Goal: Task Accomplishment & Management: Complete application form

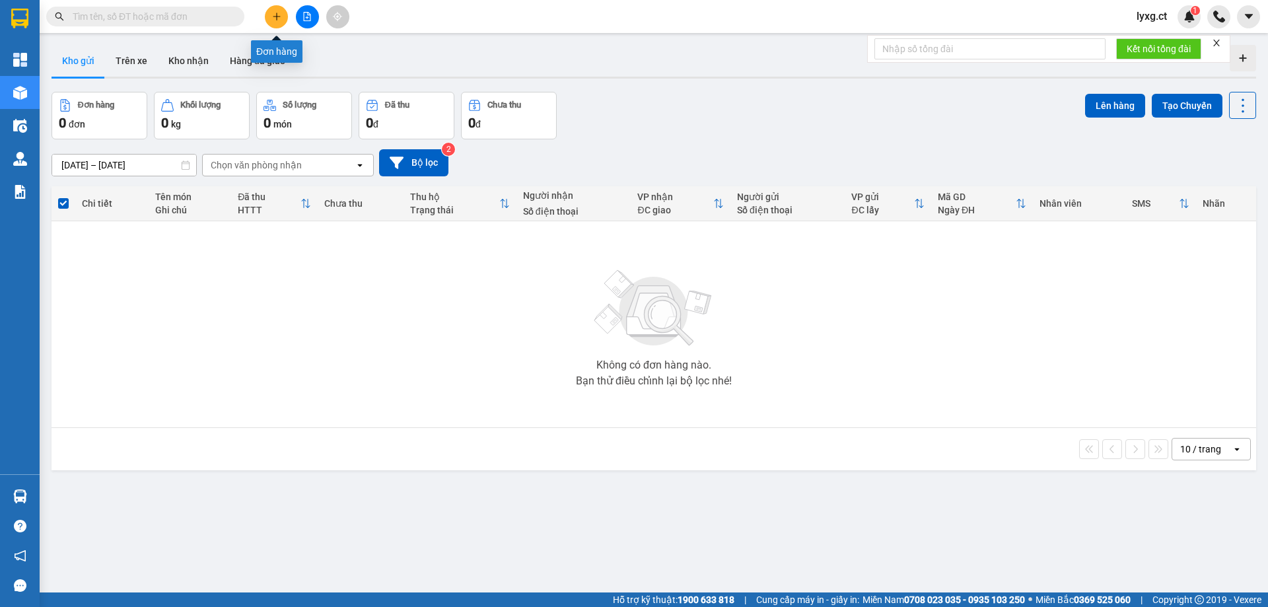
click at [269, 17] on button at bounding box center [276, 16] width 23 height 23
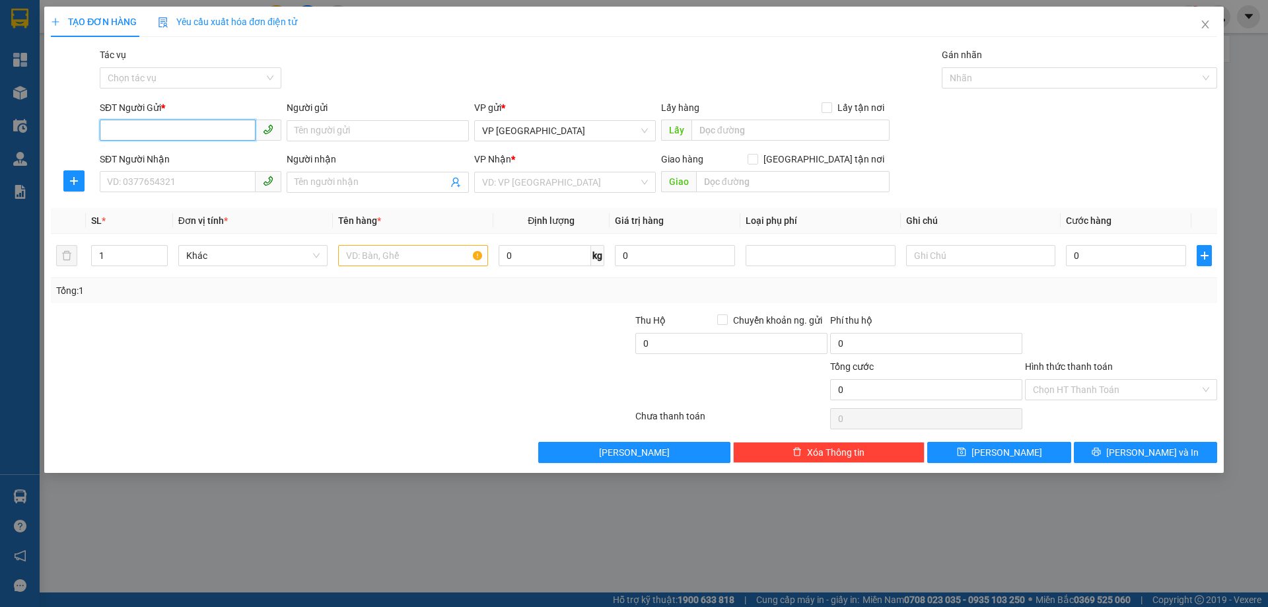
click at [203, 125] on input "SĐT Người Gửi *" at bounding box center [178, 130] width 156 height 21
click at [213, 180] on input "SĐT Người Nhận" at bounding box center [178, 181] width 156 height 21
click at [149, 182] on input "03980344120" at bounding box center [178, 181] width 156 height 21
type input "0398034120"
click at [579, 176] on input "search" at bounding box center [560, 182] width 157 height 20
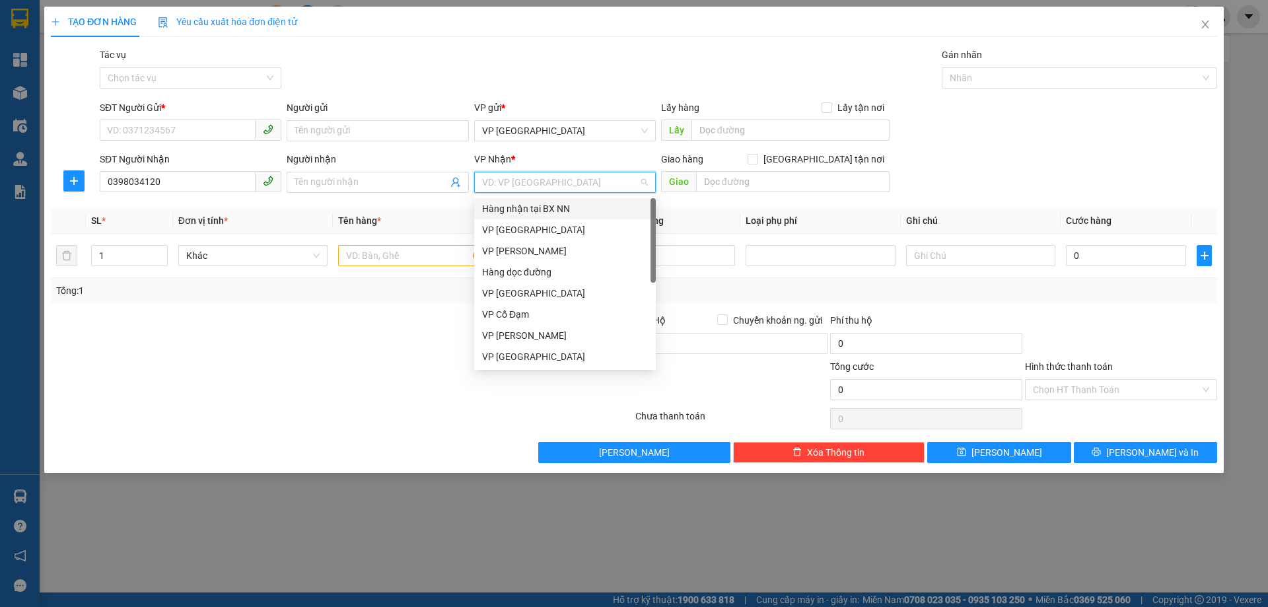
click at [539, 209] on div "Hàng nhận tại BX NN" at bounding box center [565, 208] width 166 height 15
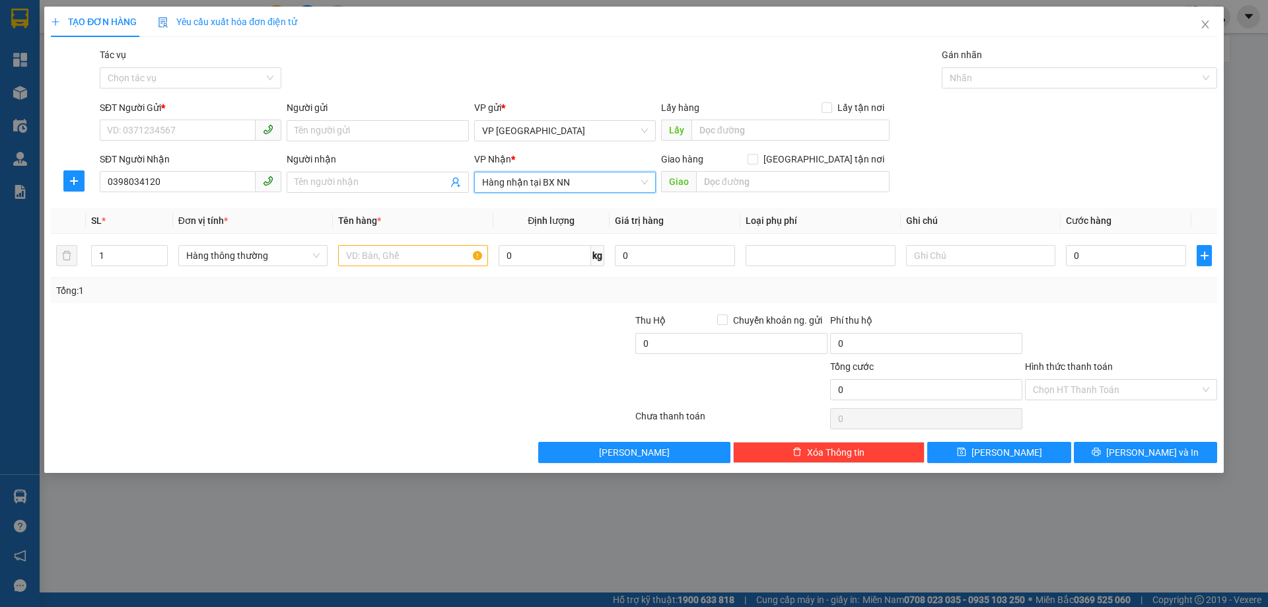
click at [581, 182] on span "Hàng nhận tại BX NN" at bounding box center [565, 182] width 166 height 20
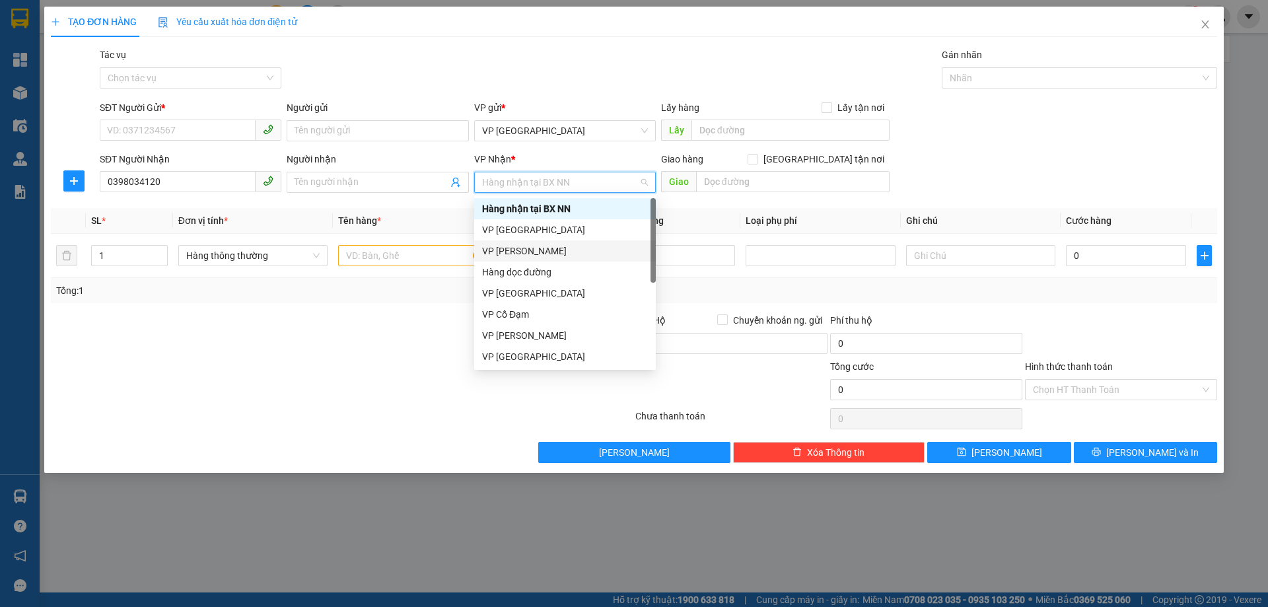
click at [520, 252] on div "VP [PERSON_NAME]" at bounding box center [565, 251] width 166 height 15
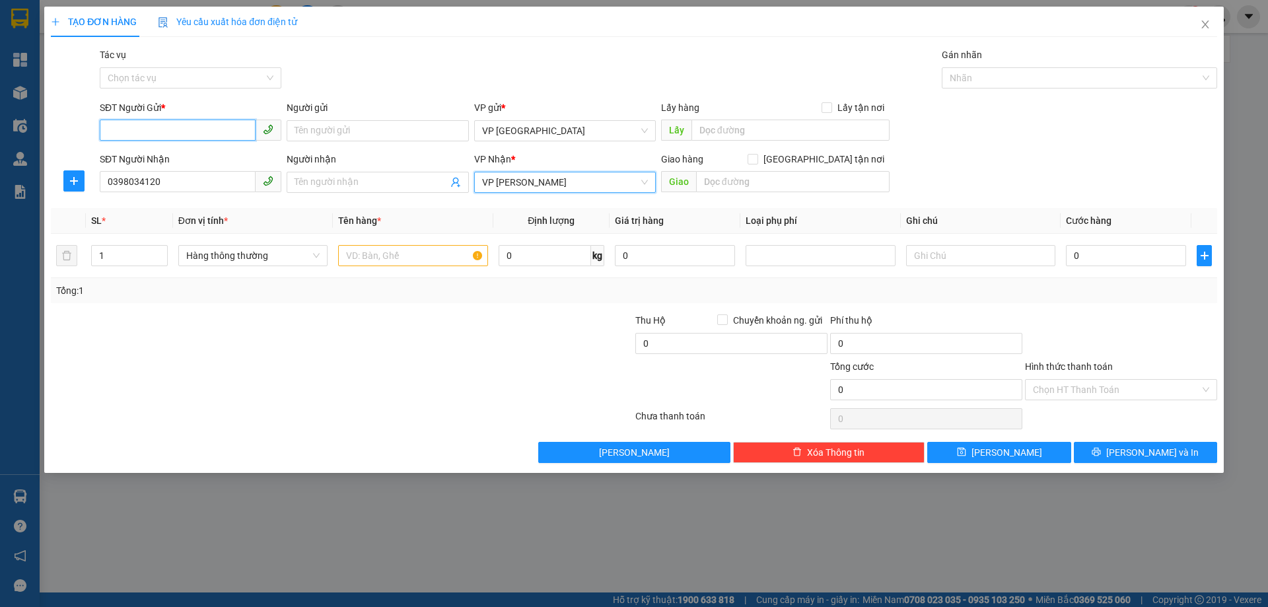
click at [141, 131] on input "SĐT Người Gửi *" at bounding box center [178, 130] width 156 height 21
click at [407, 254] on input "text" at bounding box center [412, 255] width 149 height 21
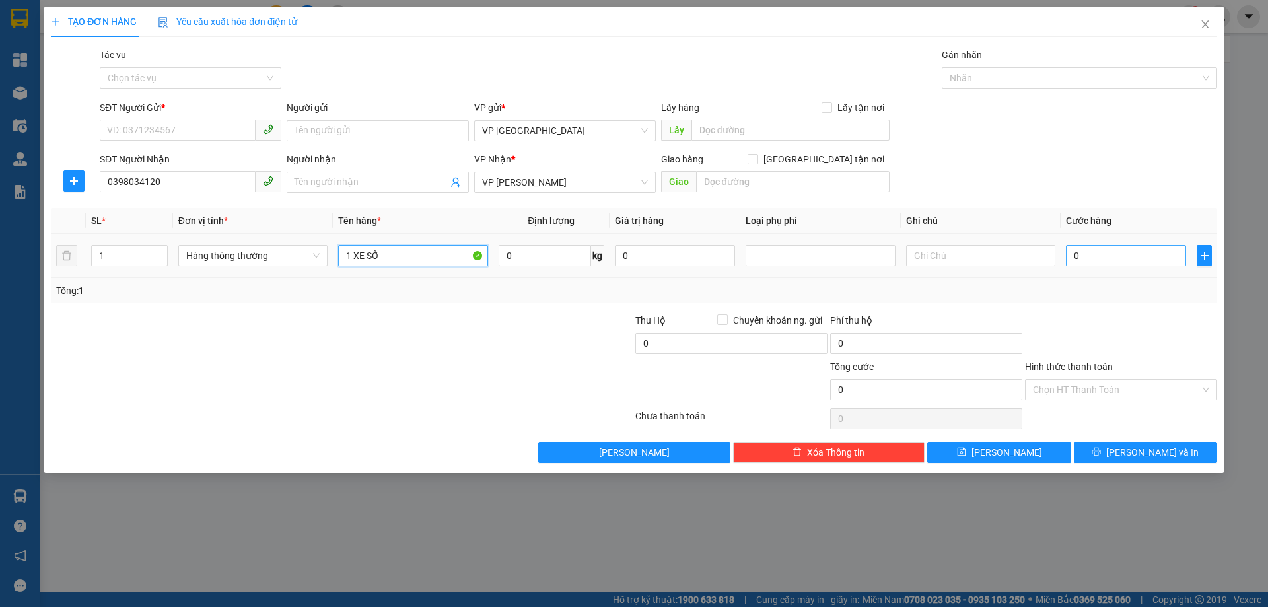
type input "1 XE SỐ"
click at [1083, 256] on input "0" at bounding box center [1126, 255] width 120 height 21
type input "2"
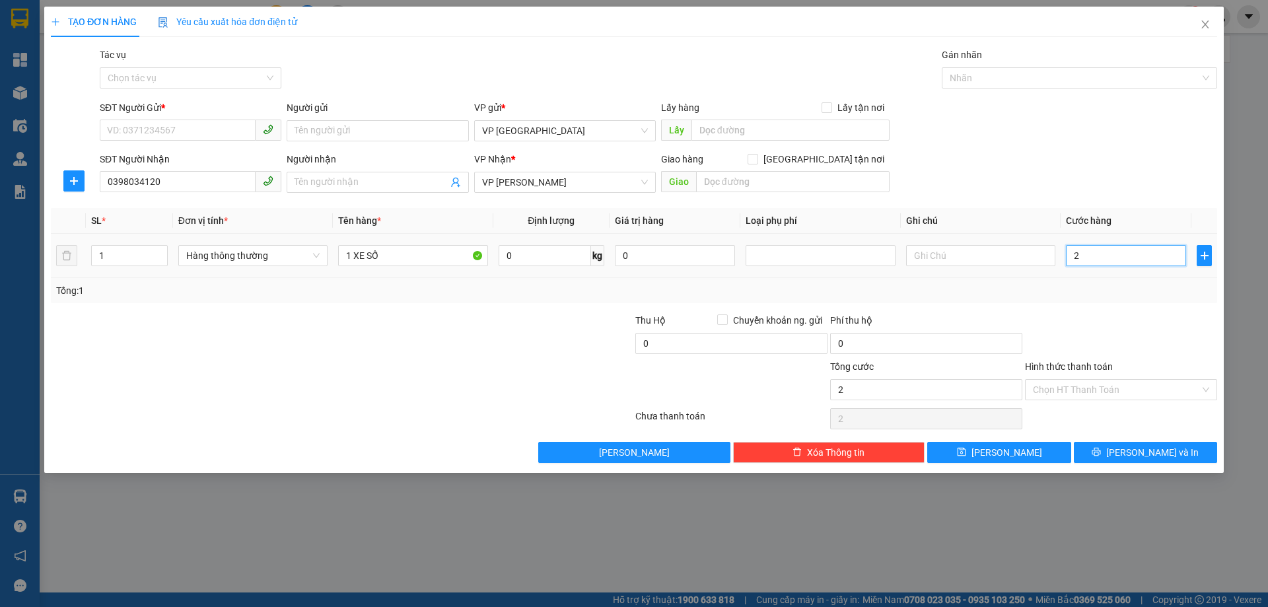
type input "24"
type input "240"
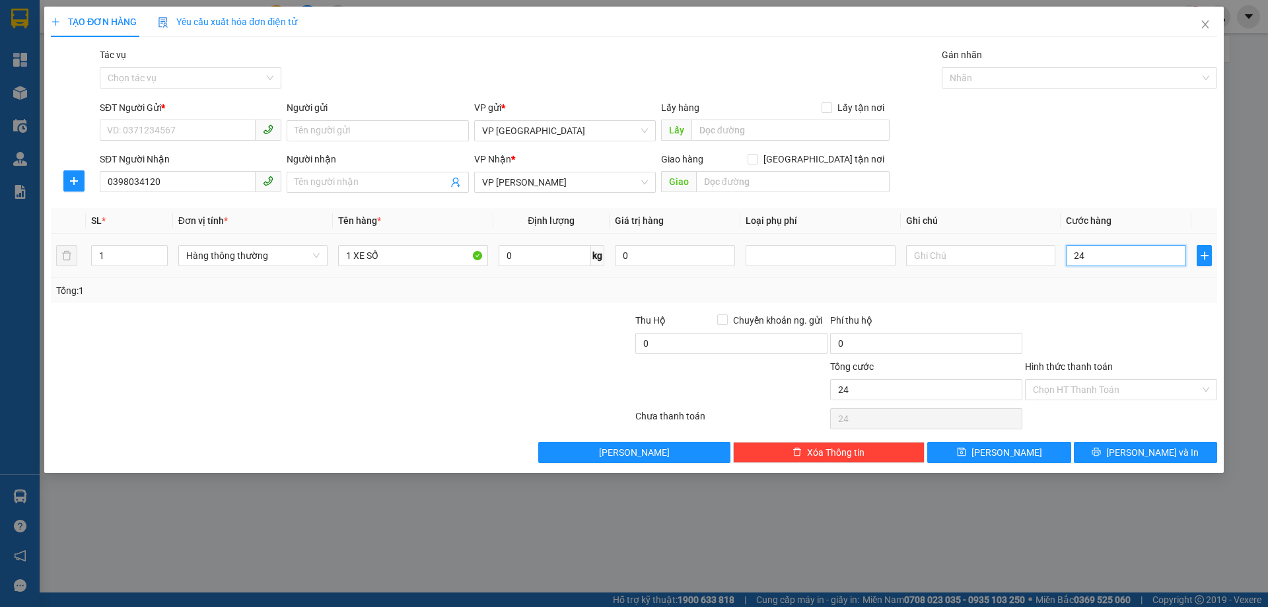
type input "240"
type input "240.000"
drag, startPoint x: 1105, startPoint y: 332, endPoint x: 1110, endPoint y: 360, distance: 28.8
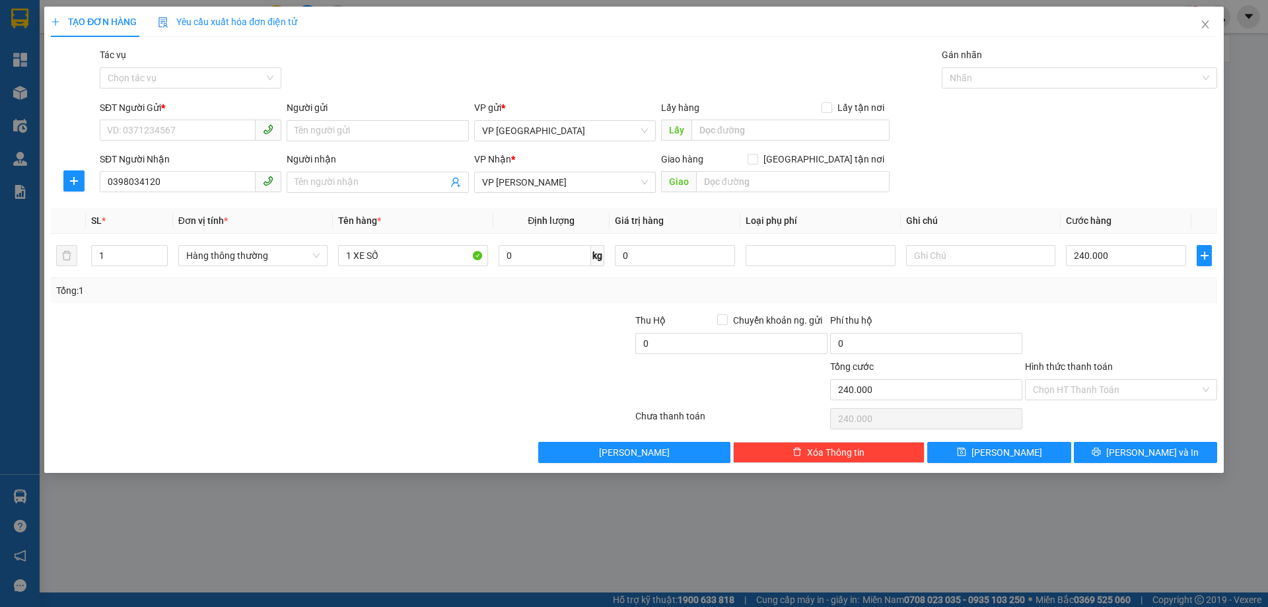
click at [1106, 332] on div at bounding box center [1121, 336] width 195 height 46
click at [1111, 382] on input "Hình thức thanh toán" at bounding box center [1116, 390] width 167 height 20
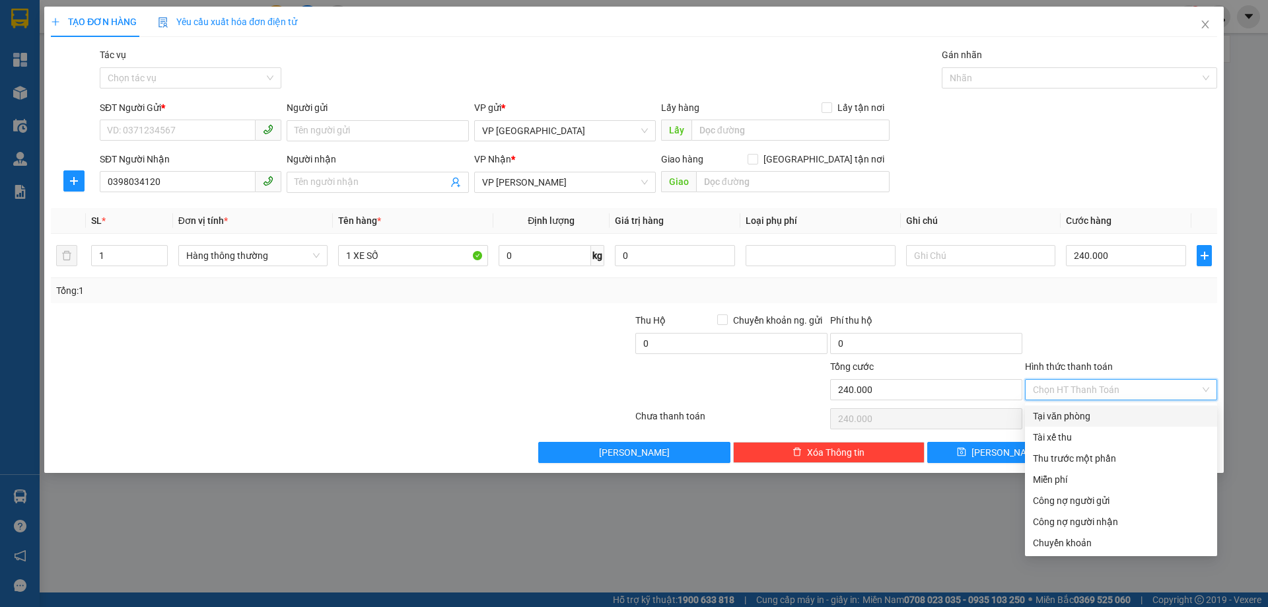
drag, startPoint x: 273, startPoint y: 352, endPoint x: 153, endPoint y: 152, distance: 233.5
click at [272, 351] on div at bounding box center [245, 336] width 390 height 46
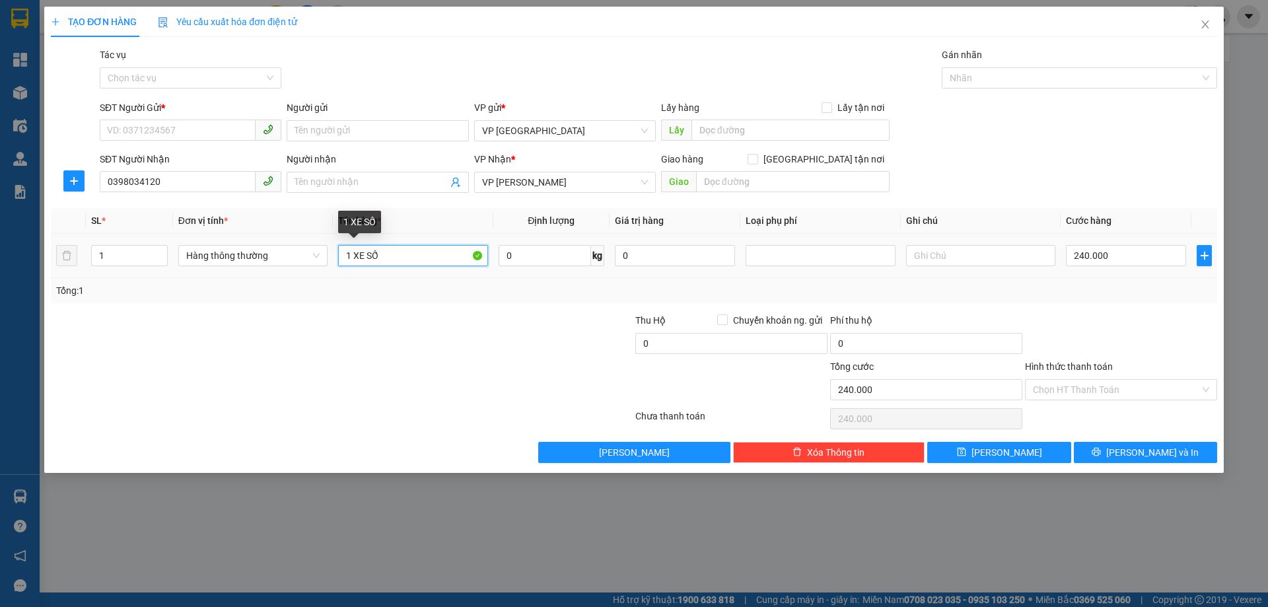
click at [404, 257] on input "1 XE SỐ" at bounding box center [412, 255] width 149 height 21
click at [182, 121] on input "SĐT Người Gửi *" at bounding box center [178, 130] width 156 height 21
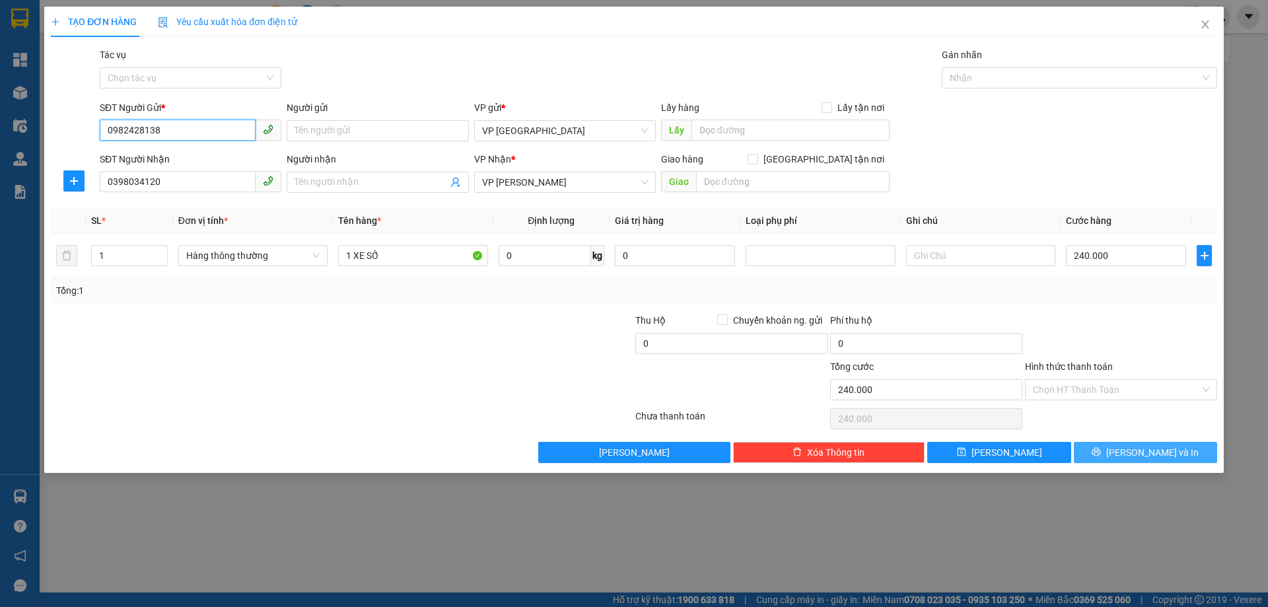
type input "0982428138"
click at [1179, 455] on button "[PERSON_NAME] và In" at bounding box center [1145, 452] width 143 height 21
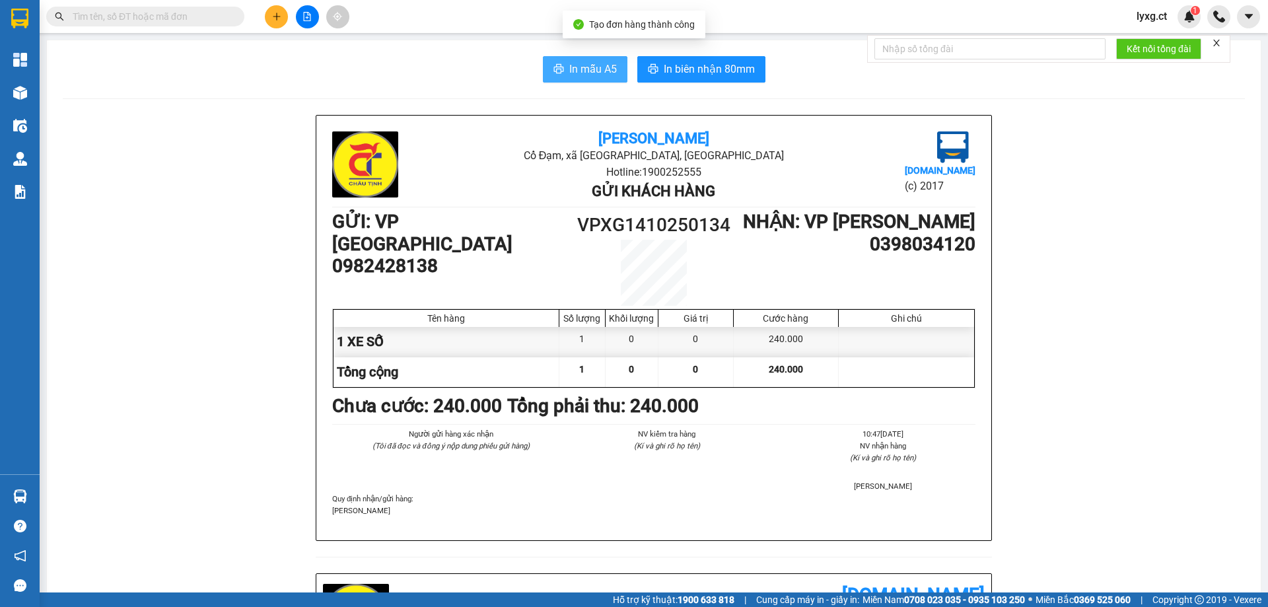
click at [584, 73] on span "In mẫu A5" at bounding box center [593, 69] width 48 height 17
